Goal: Task Accomplishment & Management: Manage account settings

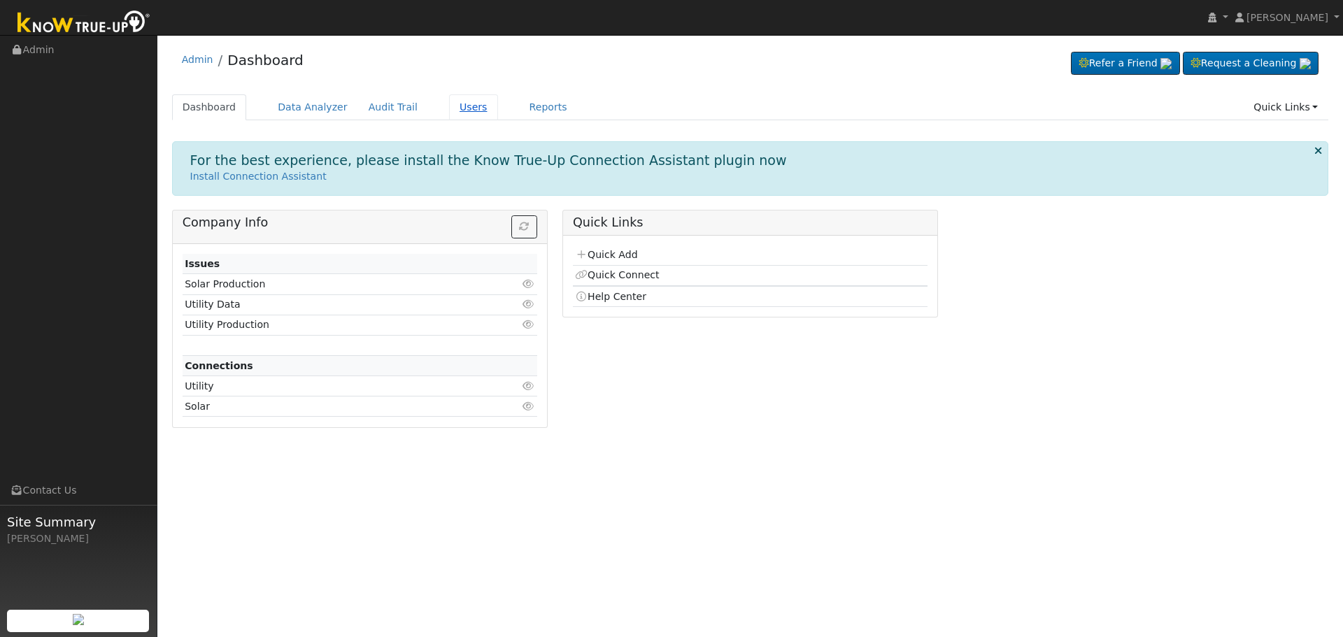
click at [451, 110] on link "Users" at bounding box center [473, 107] width 49 height 26
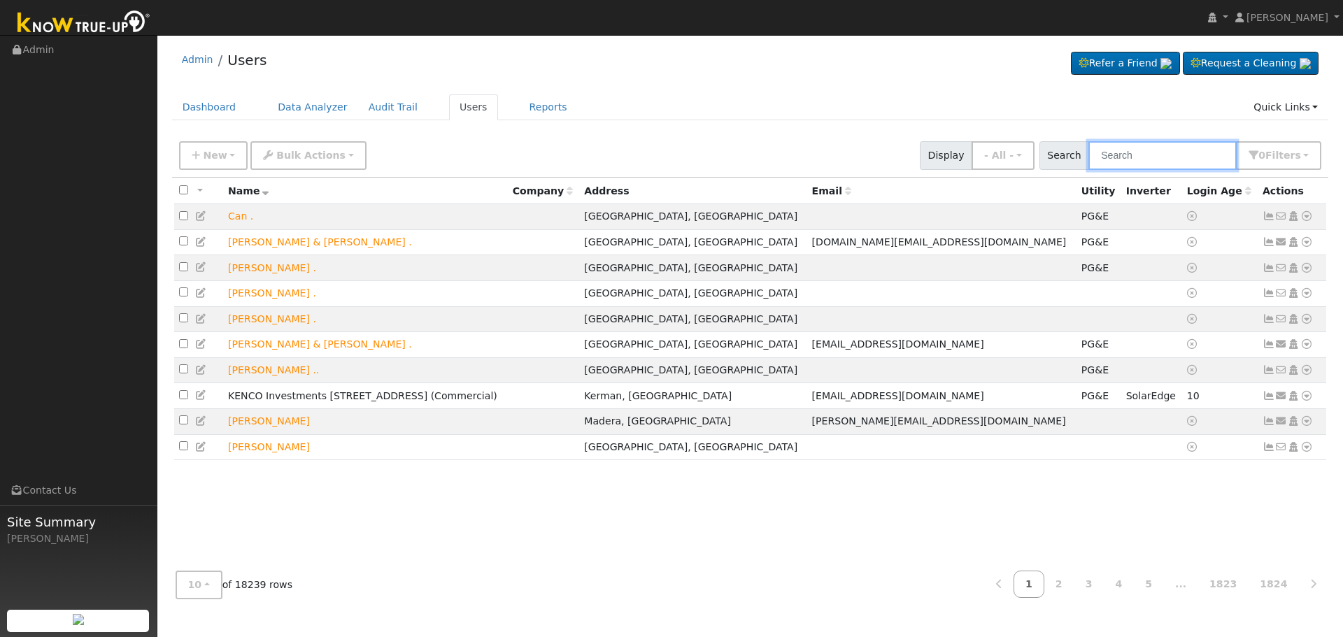
click at [1154, 155] on input "text" at bounding box center [1162, 155] width 148 height 29
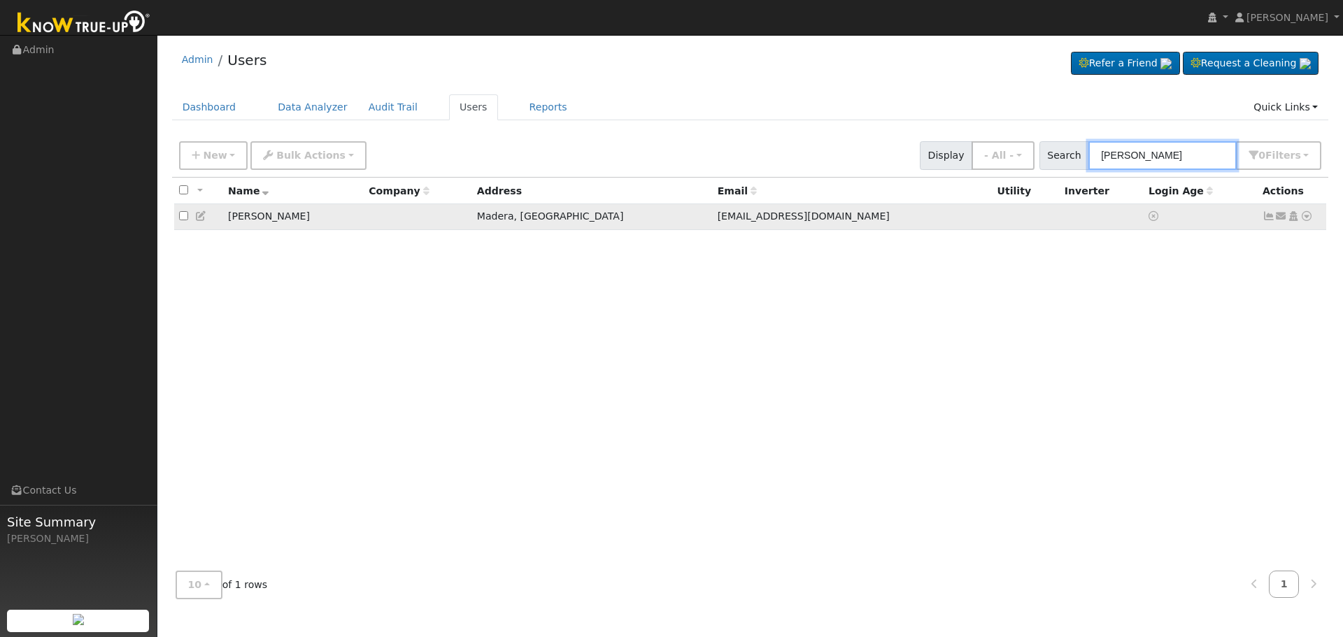
type input "PAJARILLO"
click at [274, 222] on td "Frank Pajarillo" at bounding box center [293, 217] width 141 height 26
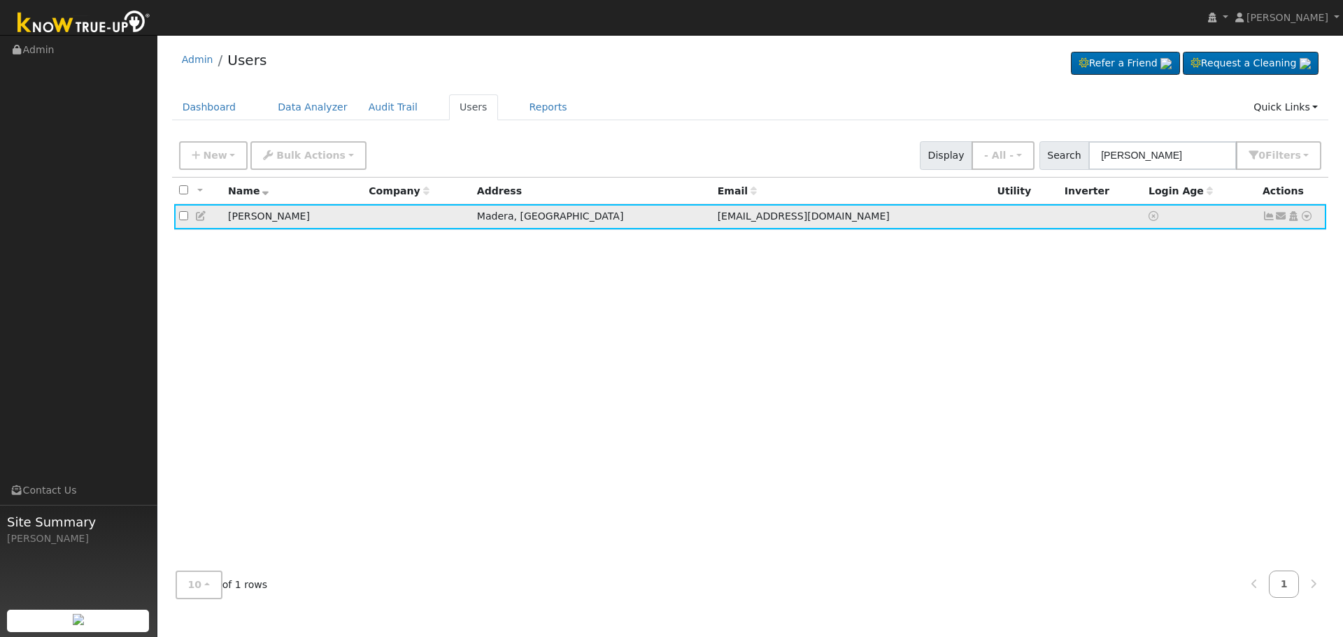
click at [255, 216] on td "Frank Pajarillo" at bounding box center [293, 217] width 141 height 26
click at [226, 223] on td "Frank Pajarillo" at bounding box center [293, 217] width 141 height 26
click at [271, 223] on td "Frank Pajarillo" at bounding box center [293, 217] width 141 height 26
click at [184, 218] on input "checkbox" at bounding box center [183, 215] width 9 height 9
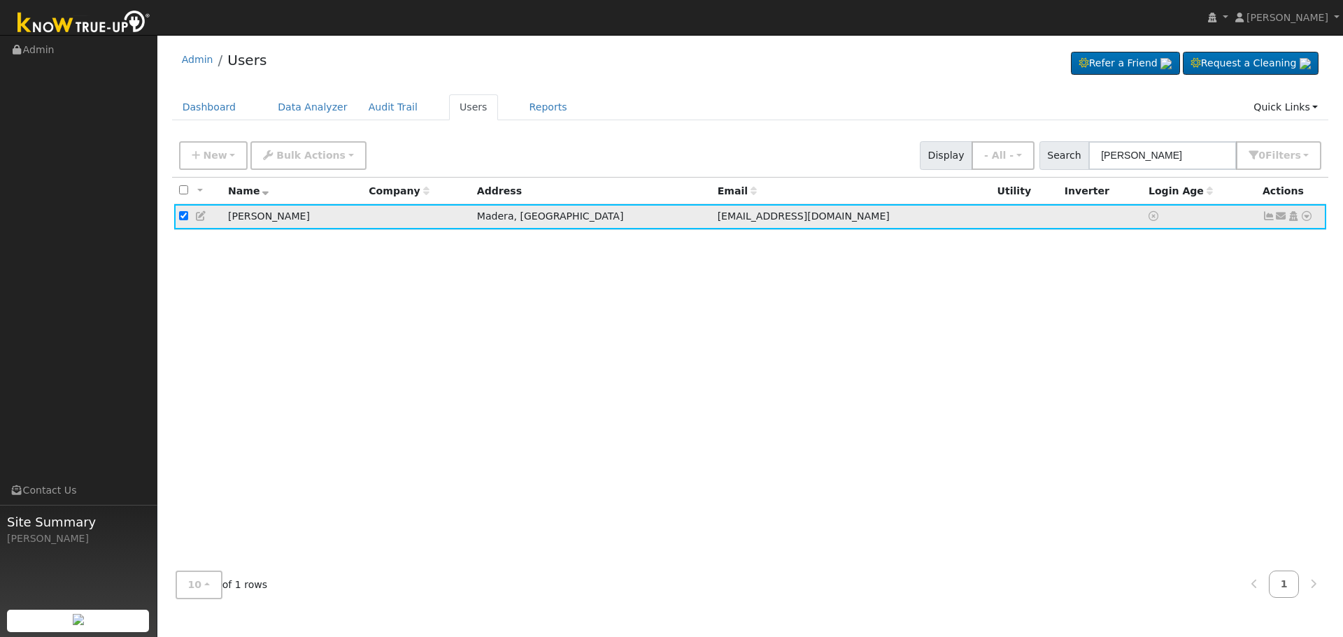
click at [181, 218] on input "checkbox" at bounding box center [183, 215] width 9 height 9
checkbox input "false"
click at [1271, 221] on icon at bounding box center [1268, 216] width 13 height 10
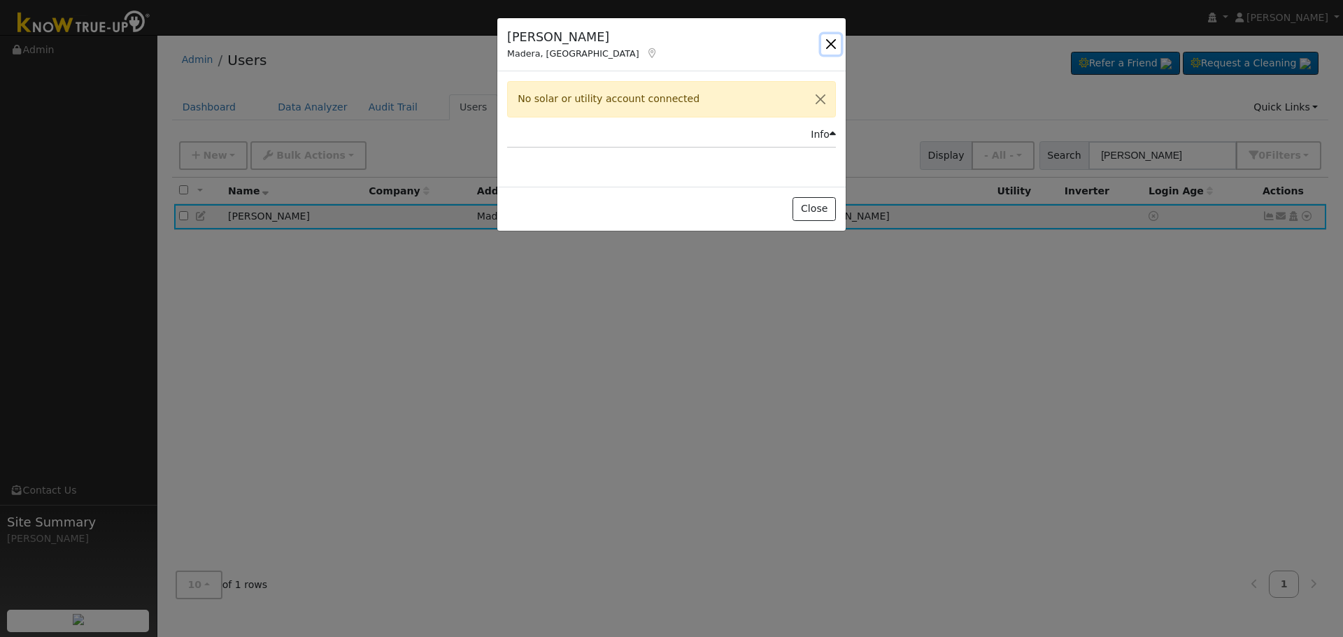
click at [827, 41] on button "button" at bounding box center [831, 44] width 20 height 20
